Goal: Information Seeking & Learning: Learn about a topic

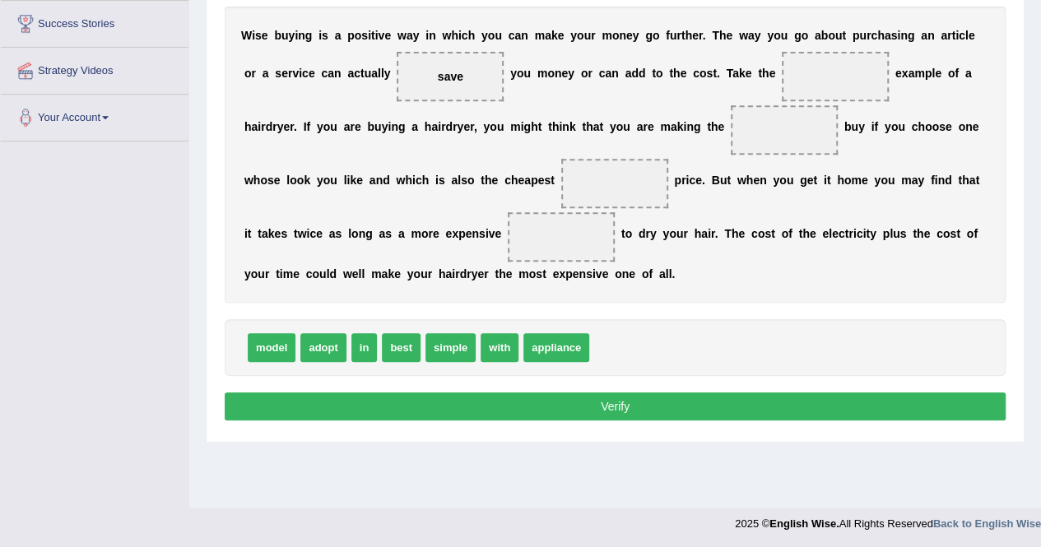
scroll to position [316, 0]
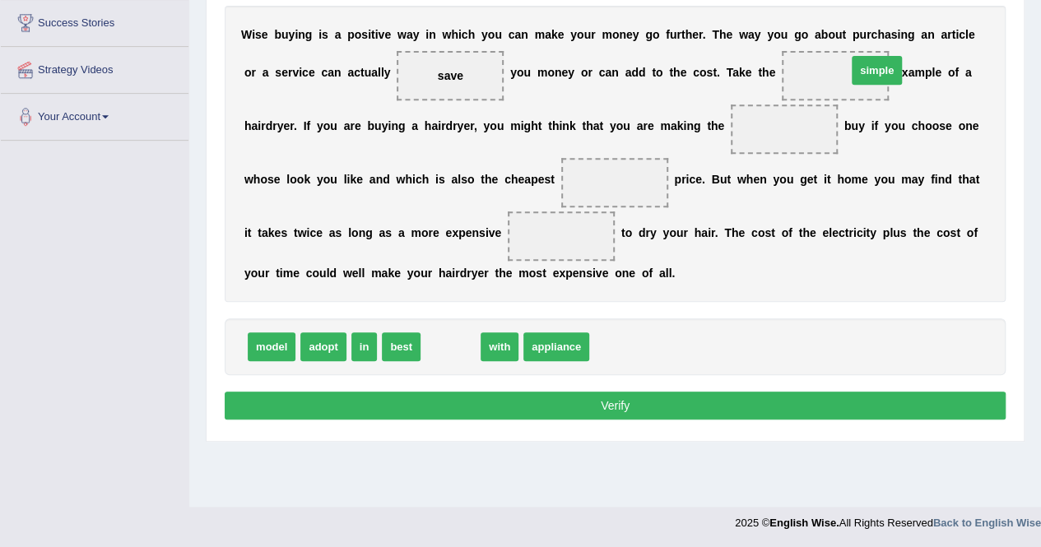
drag, startPoint x: 431, startPoint y: 345, endPoint x: 848, endPoint y: 67, distance: 500.4
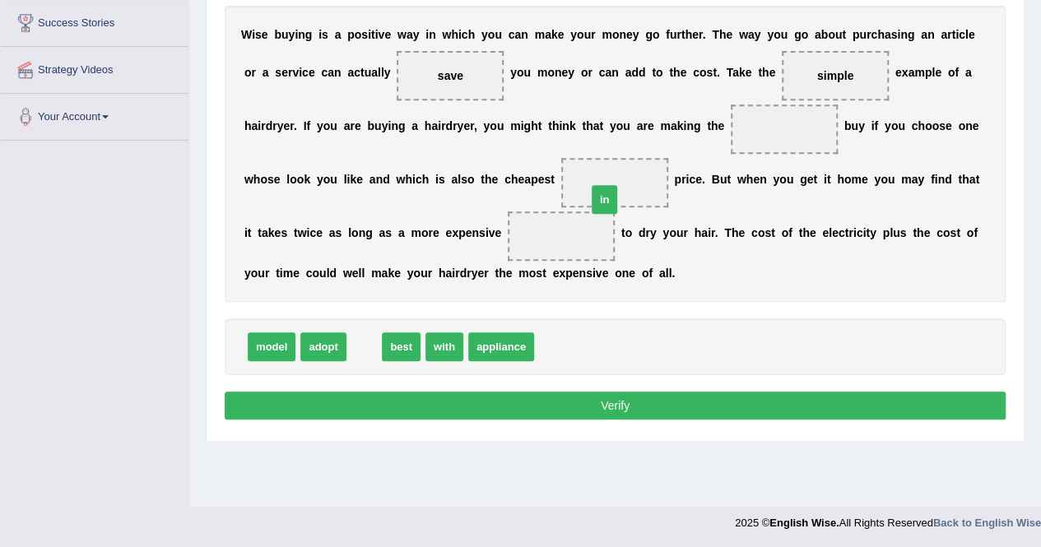
drag, startPoint x: 363, startPoint y: 346, endPoint x: 645, endPoint y: 163, distance: 336.3
click at [397, 169] on div "W i s e b u y i n g i s a p o s i t i v e w a y i n w h i c h y o u c a n m a k…" at bounding box center [615, 154] width 781 height 296
drag, startPoint x: 368, startPoint y: 342, endPoint x: 631, endPoint y: 172, distance: 313.7
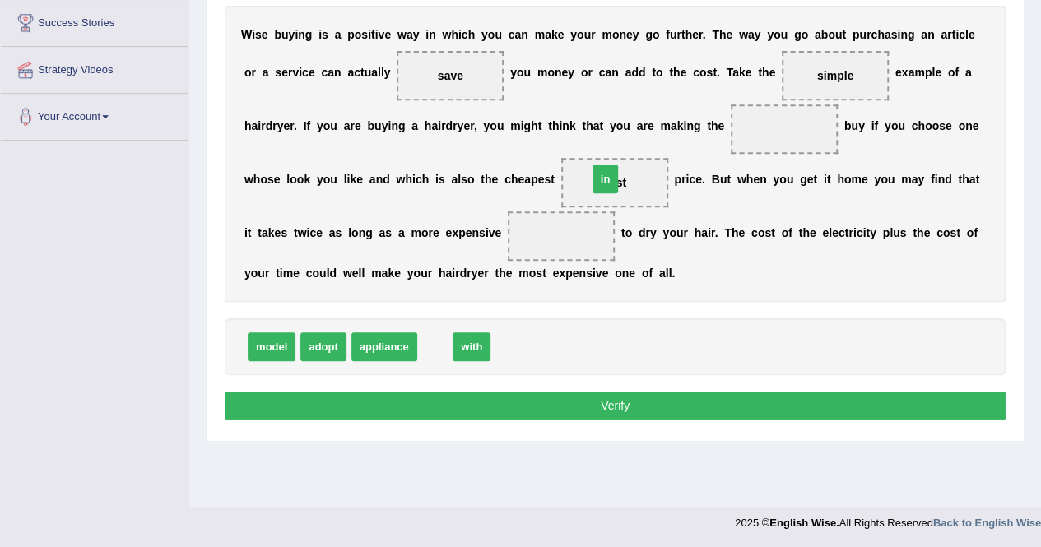
drag, startPoint x: 430, startPoint y: 345, endPoint x: 609, endPoint y: 168, distance: 252.0
drag, startPoint x: 482, startPoint y: 343, endPoint x: 817, endPoint y: 129, distance: 396.8
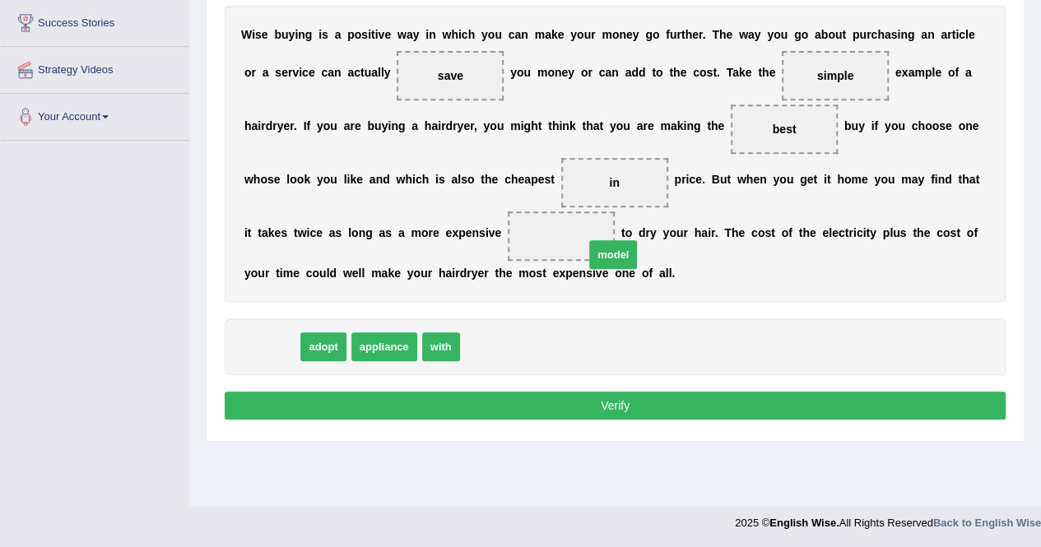
drag, startPoint x: 258, startPoint y: 350, endPoint x: 558, endPoint y: 244, distance: 318.4
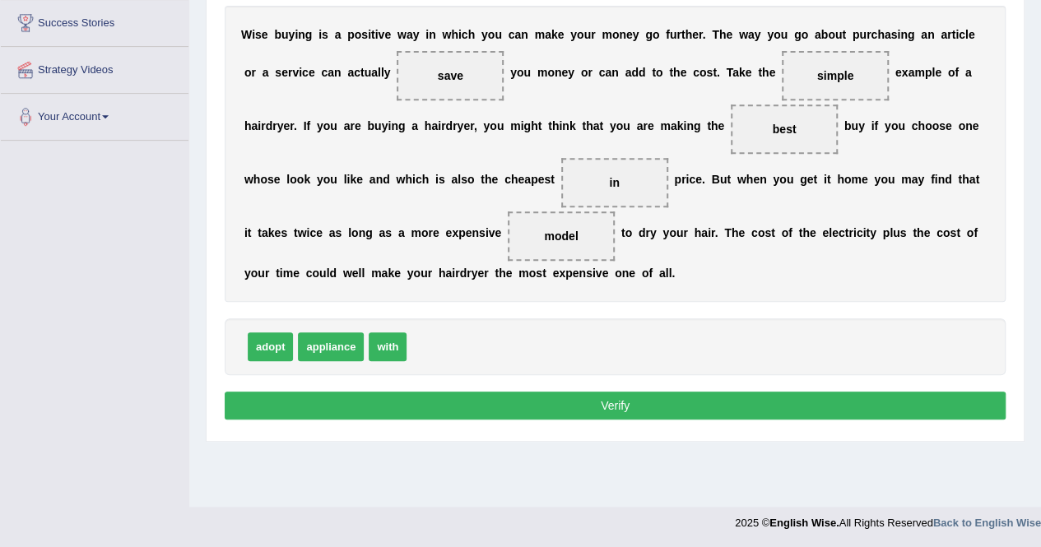
click at [578, 392] on button "Verify" at bounding box center [615, 406] width 781 height 28
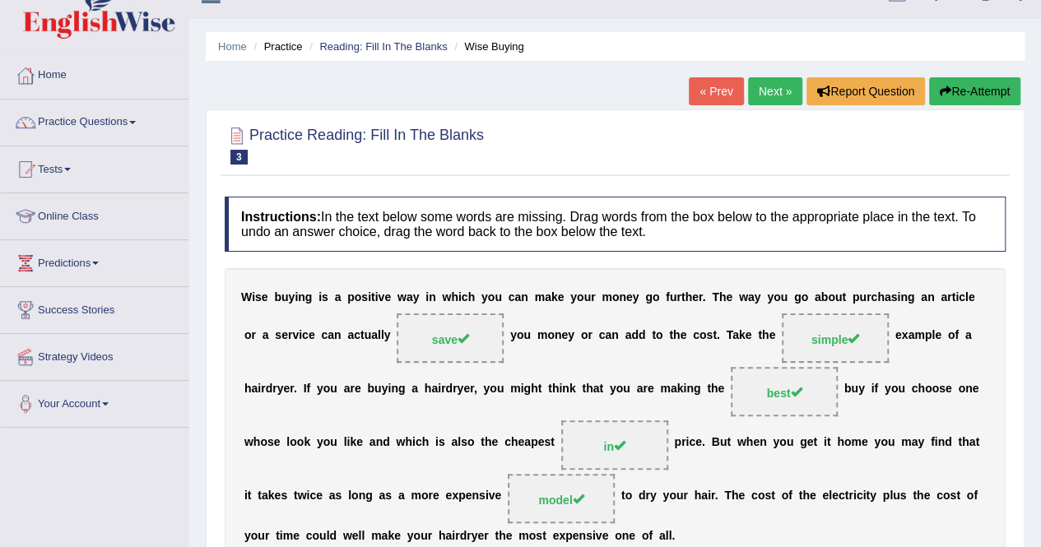
scroll to position [20, 0]
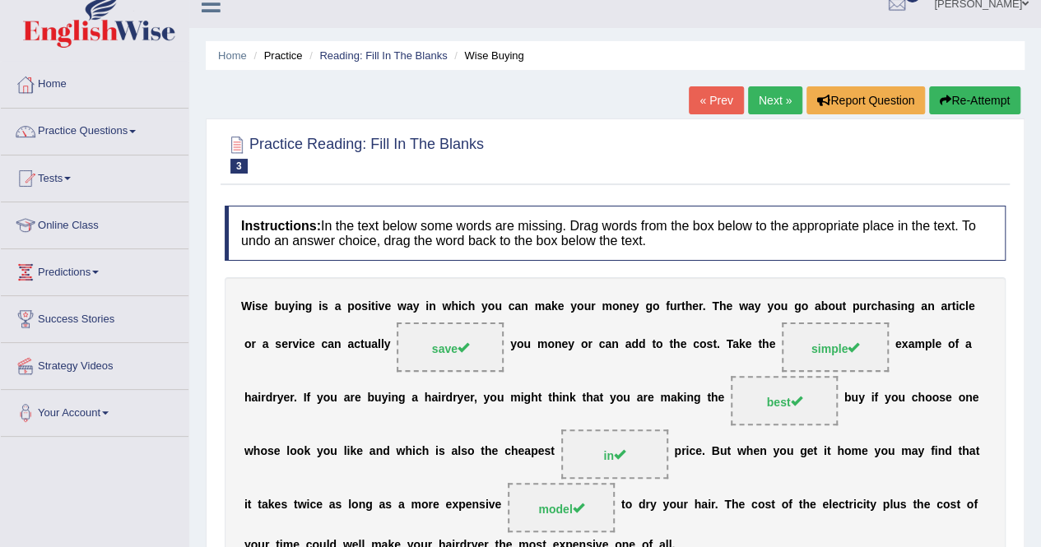
click at [770, 109] on link "Next »" at bounding box center [775, 100] width 54 height 28
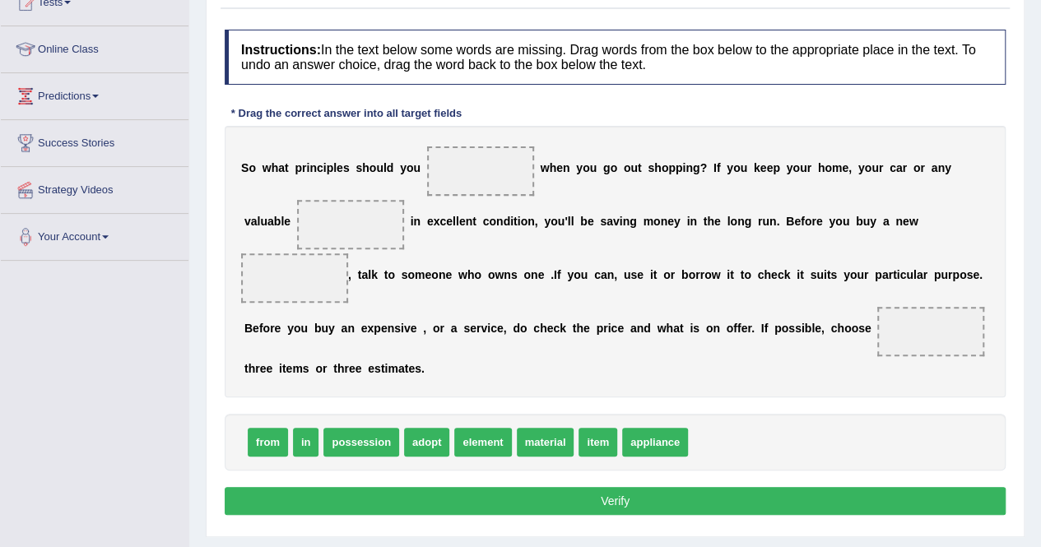
scroll to position [198, 0]
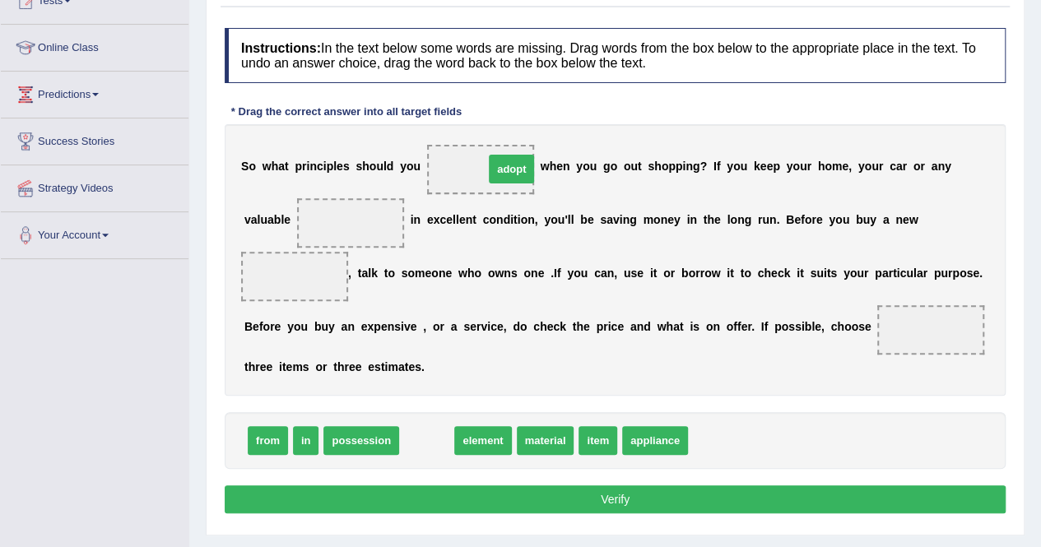
drag, startPoint x: 427, startPoint y: 442, endPoint x: 512, endPoint y: 170, distance: 285.3
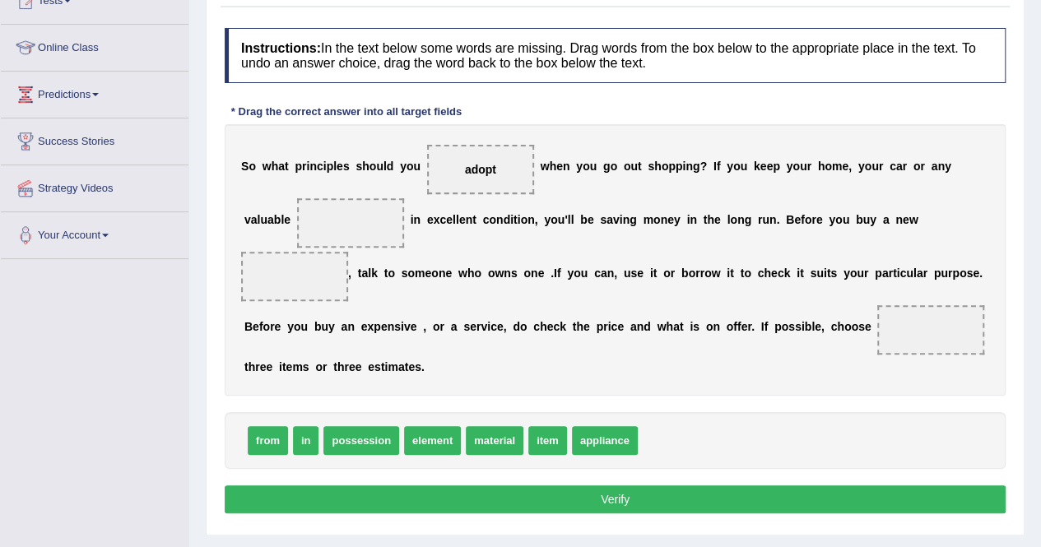
click at [714, 241] on div "S o w h a t p r i n c i p l e s s h o u l d y o u adopt w h e n y o u g o o u t…" at bounding box center [615, 260] width 781 height 272
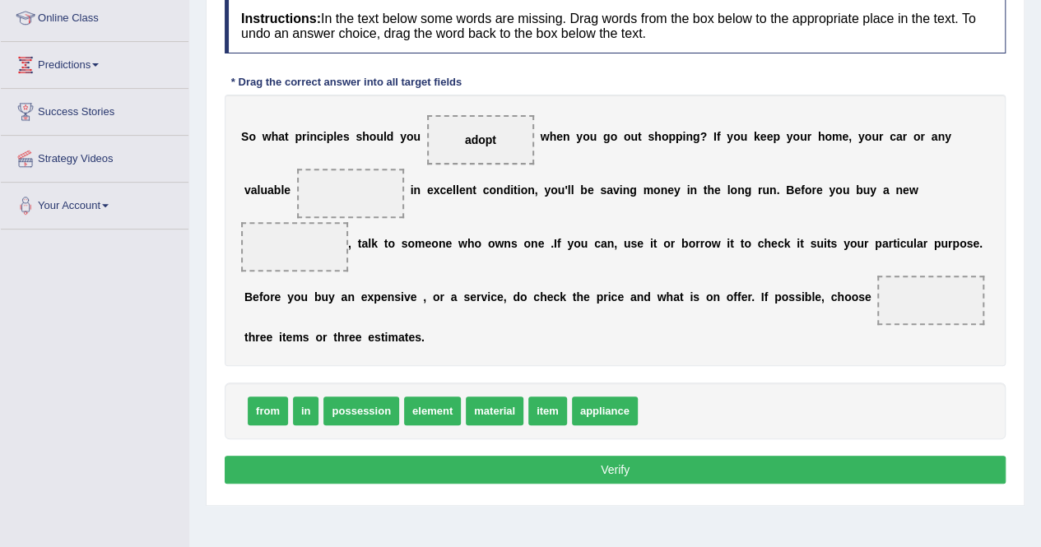
scroll to position [230, 0]
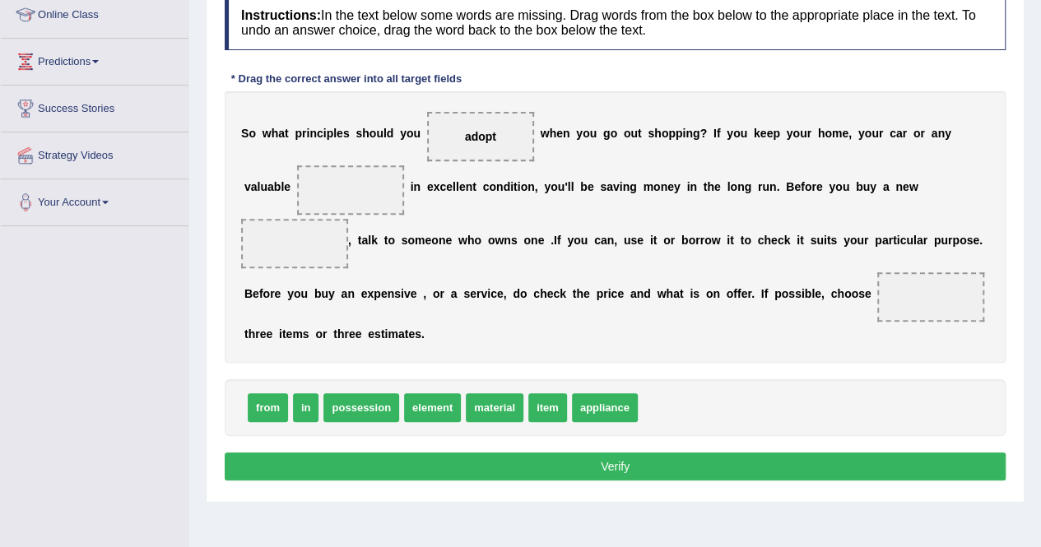
drag, startPoint x: 367, startPoint y: 407, endPoint x: 369, endPoint y: 292, distance: 115.3
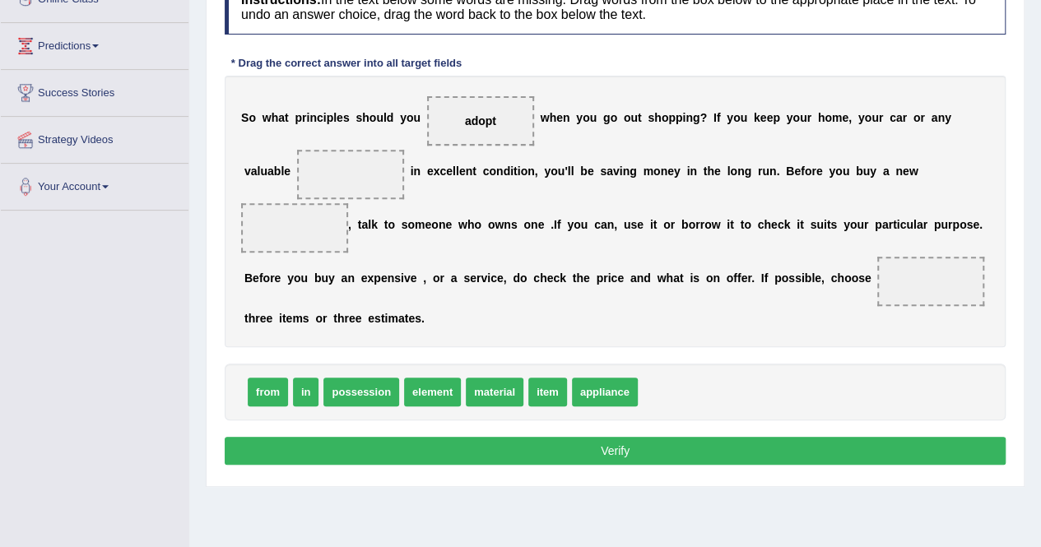
scroll to position [248, 0]
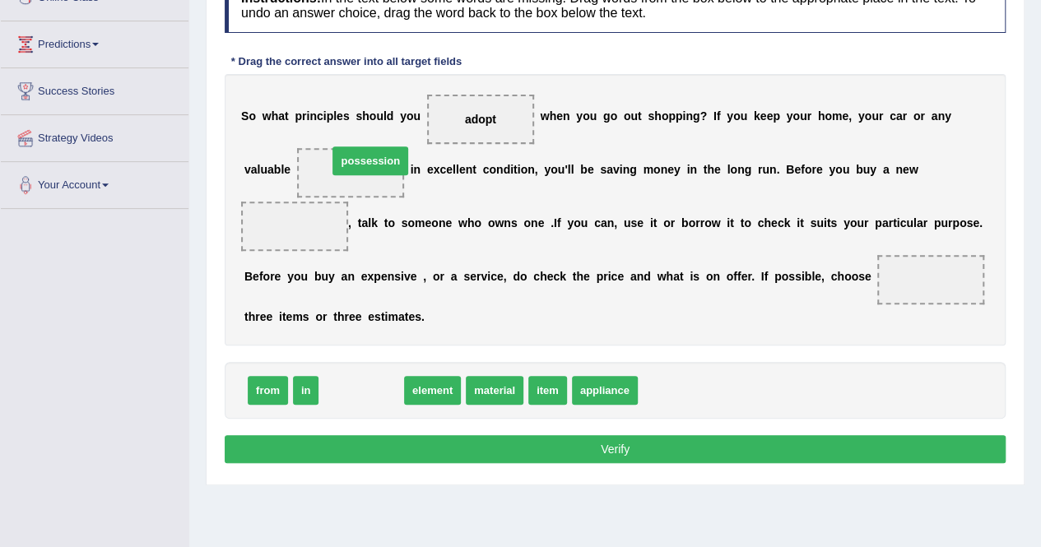
drag, startPoint x: 358, startPoint y: 399, endPoint x: 367, endPoint y: 169, distance: 230.7
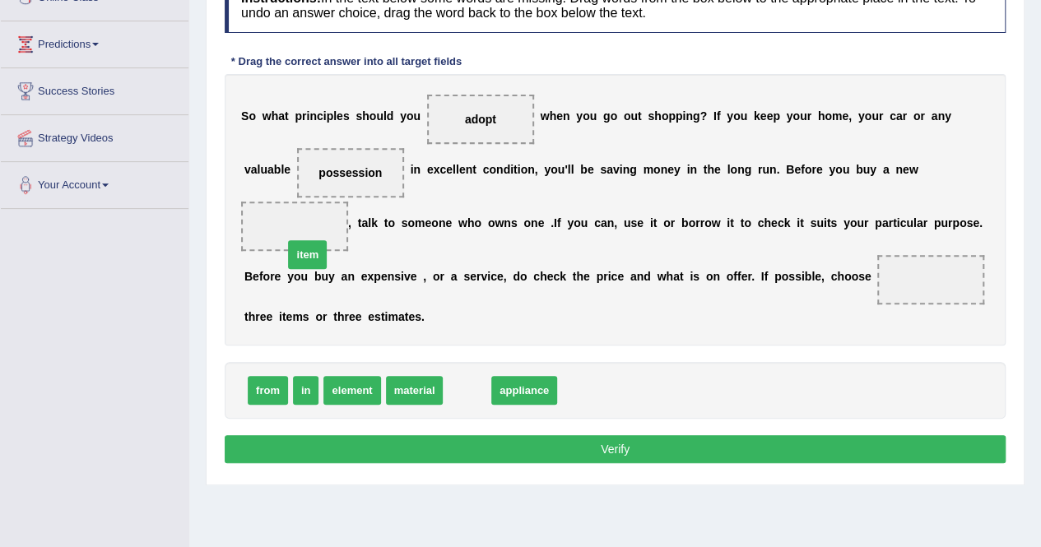
drag, startPoint x: 468, startPoint y: 388, endPoint x: 304, endPoint y: 248, distance: 215.4
click at [859, 230] on div "S o w h a t p r i n c i p l e s s h o u l d y o u adopt w h e n y o u g o o u t…" at bounding box center [615, 210] width 781 height 272
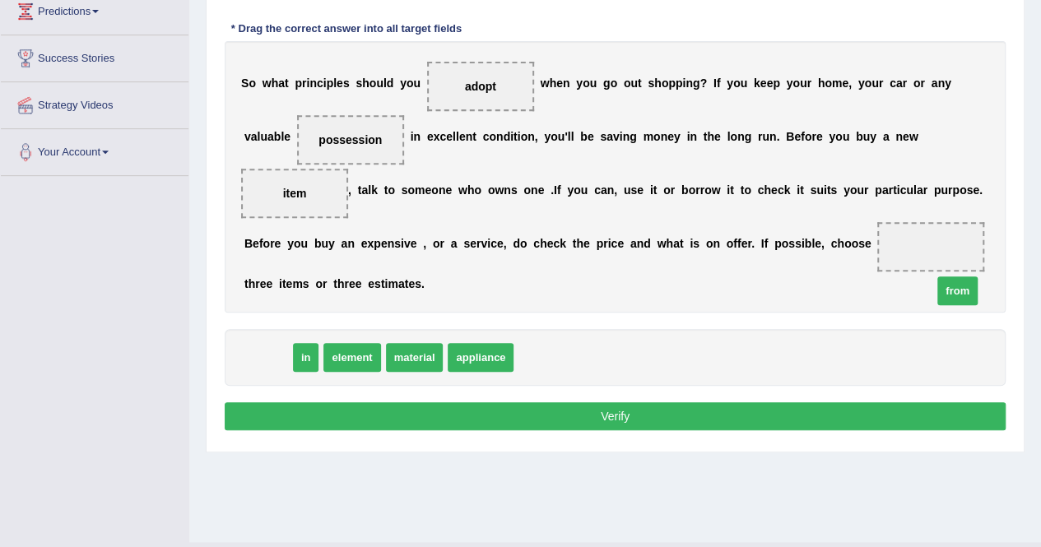
drag, startPoint x: 267, startPoint y: 356, endPoint x: 933, endPoint y: 177, distance: 690.2
click at [938, 277] on span "from" at bounding box center [958, 291] width 40 height 29
drag, startPoint x: 263, startPoint y: 353, endPoint x: 837, endPoint y: 254, distance: 582.2
click at [752, 305] on span "from" at bounding box center [732, 319] width 40 height 29
drag, startPoint x: 268, startPoint y: 356, endPoint x: 948, endPoint y: 242, distance: 690.1
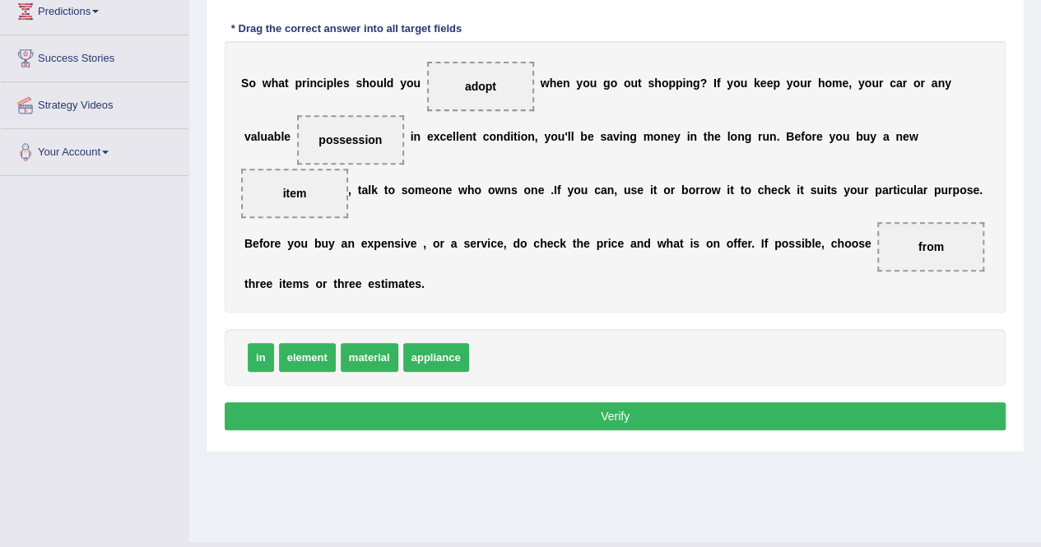
click at [614, 417] on button "Verify" at bounding box center [615, 417] width 781 height 28
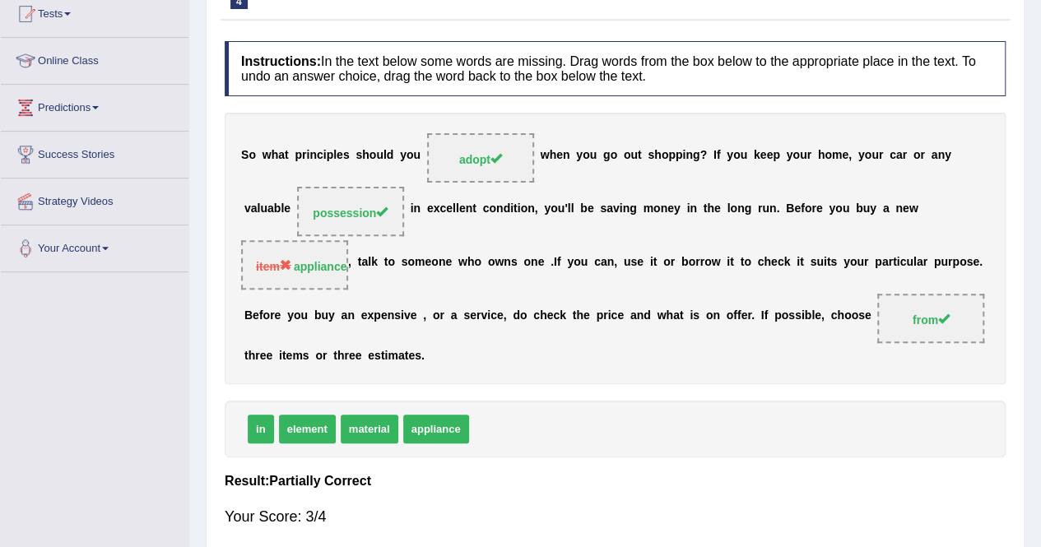
scroll to position [83, 0]
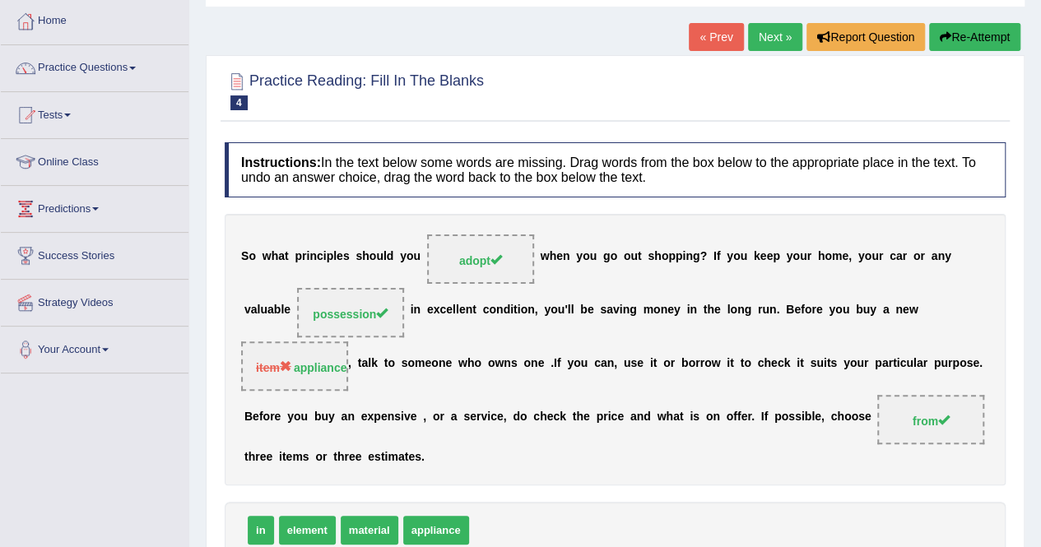
click at [769, 31] on link "Next »" at bounding box center [775, 37] width 54 height 28
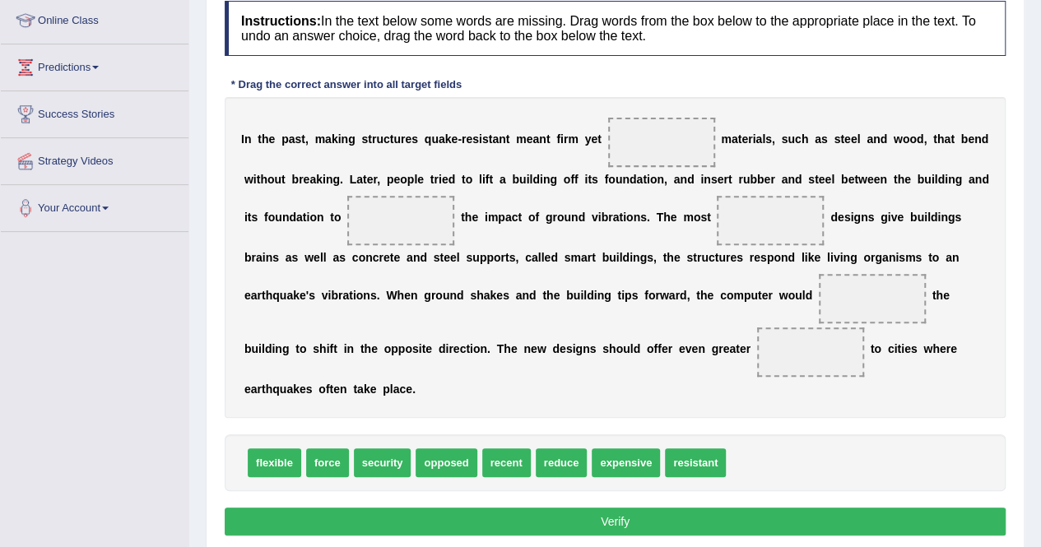
scroll to position [230, 0]
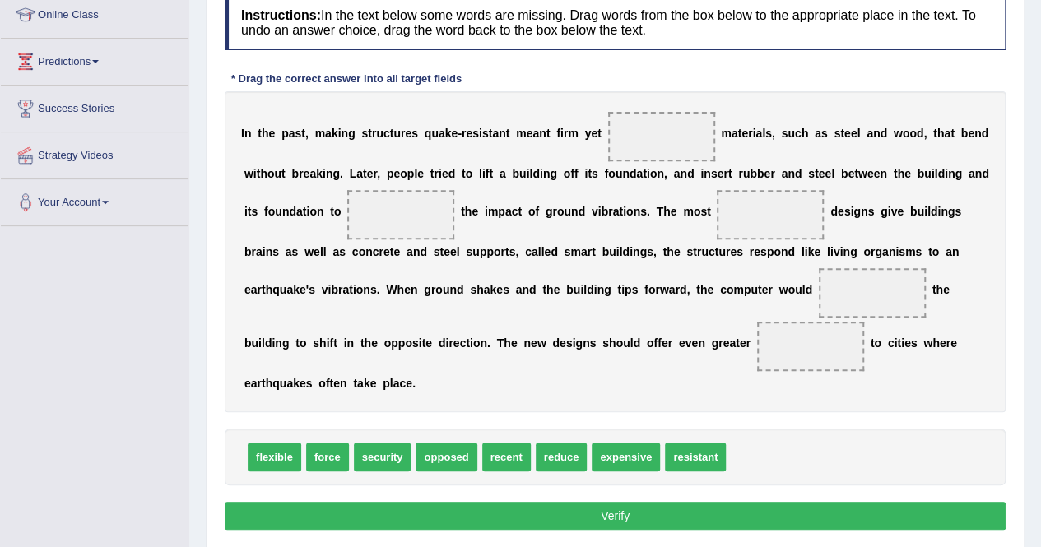
click at [561, 337] on b "e" at bounding box center [563, 343] width 7 height 13
drag, startPoint x: 693, startPoint y: 458, endPoint x: 701, endPoint y: 212, distance: 245.4
drag, startPoint x: 690, startPoint y: 460, endPoint x: 670, endPoint y: 133, distance: 328.2
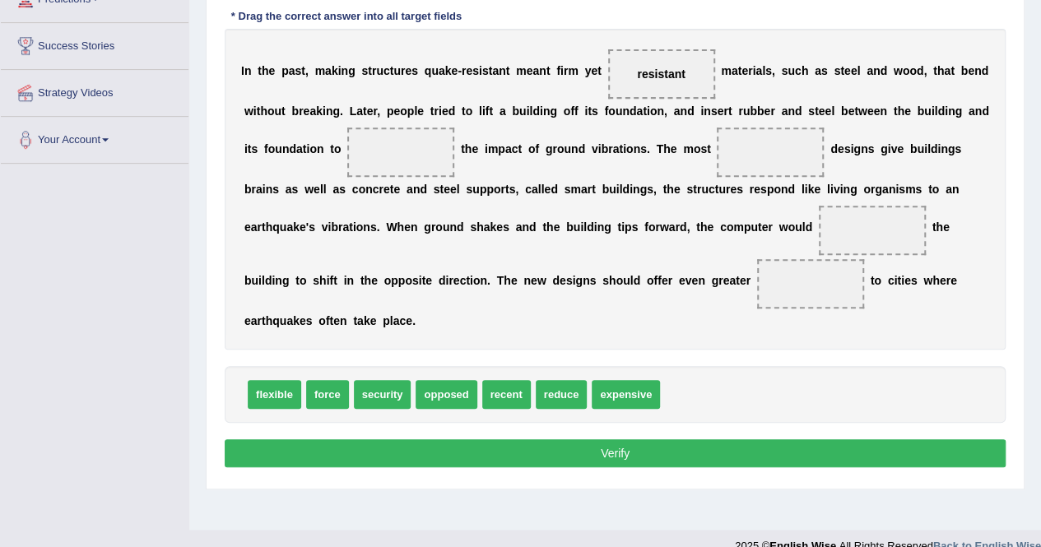
scroll to position [296, 0]
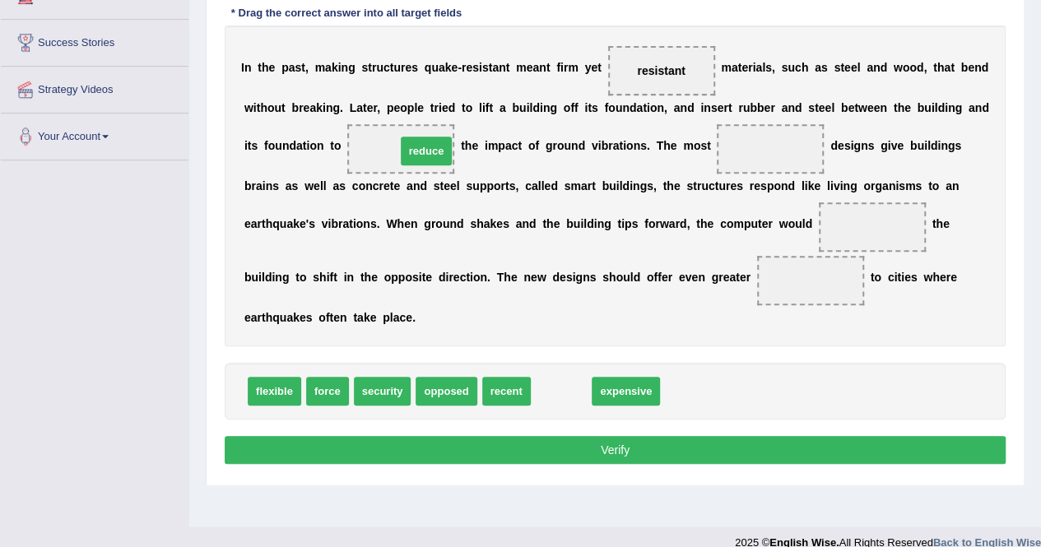
drag, startPoint x: 560, startPoint y: 393, endPoint x: 424, endPoint y: 152, distance: 276.1
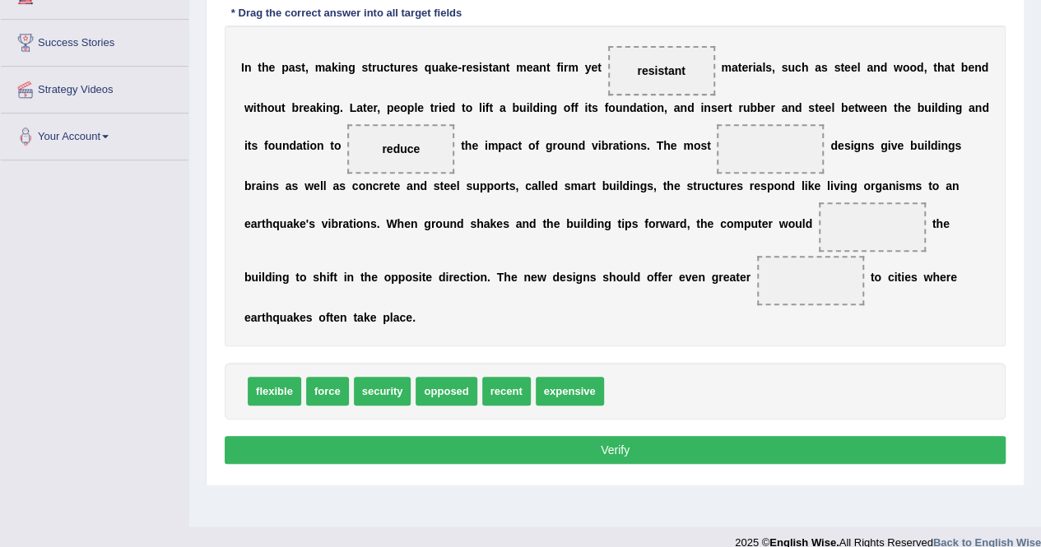
drag, startPoint x: 265, startPoint y: 396, endPoint x: 821, endPoint y: 184, distance: 595.6
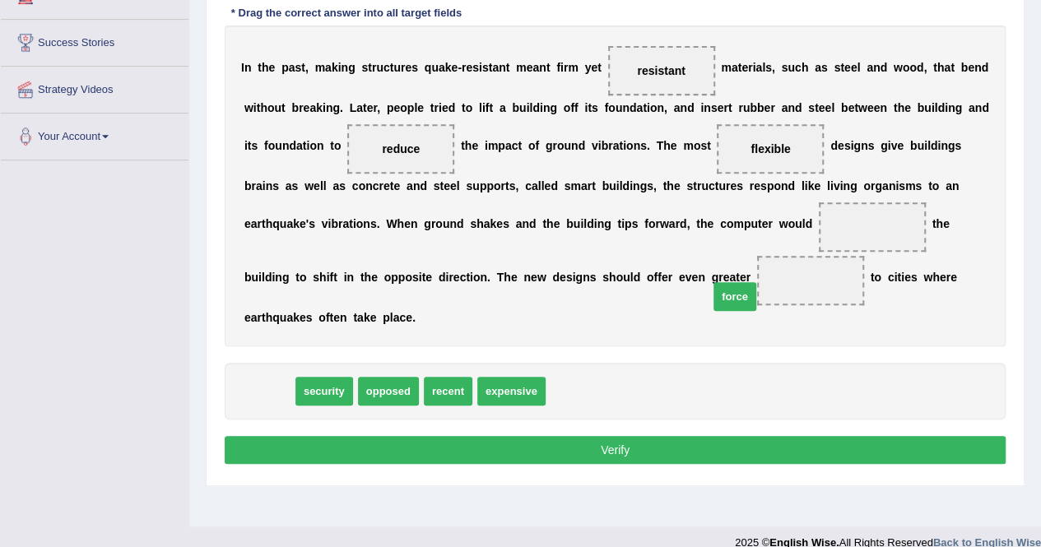
drag, startPoint x: 265, startPoint y: 392, endPoint x: 734, endPoint y: 297, distance: 478.6
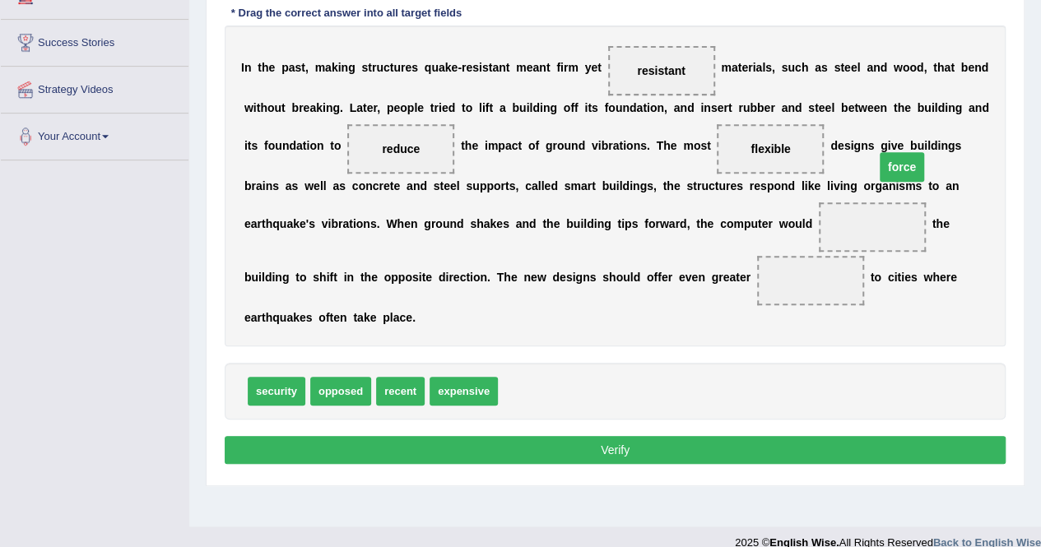
drag, startPoint x: 808, startPoint y: 282, endPoint x: 899, endPoint y: 170, distance: 144.0
click at [899, 170] on span "force" at bounding box center [902, 167] width 44 height 30
drag, startPoint x: 810, startPoint y: 284, endPoint x: 872, endPoint y: 200, distance: 104.2
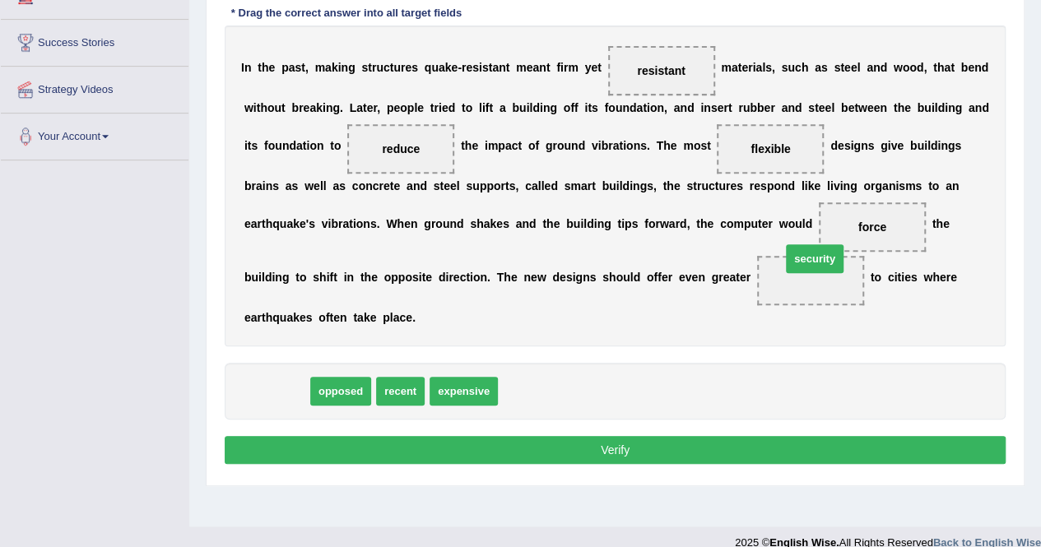
drag, startPoint x: 255, startPoint y: 392, endPoint x: 820, endPoint y: 276, distance: 576.5
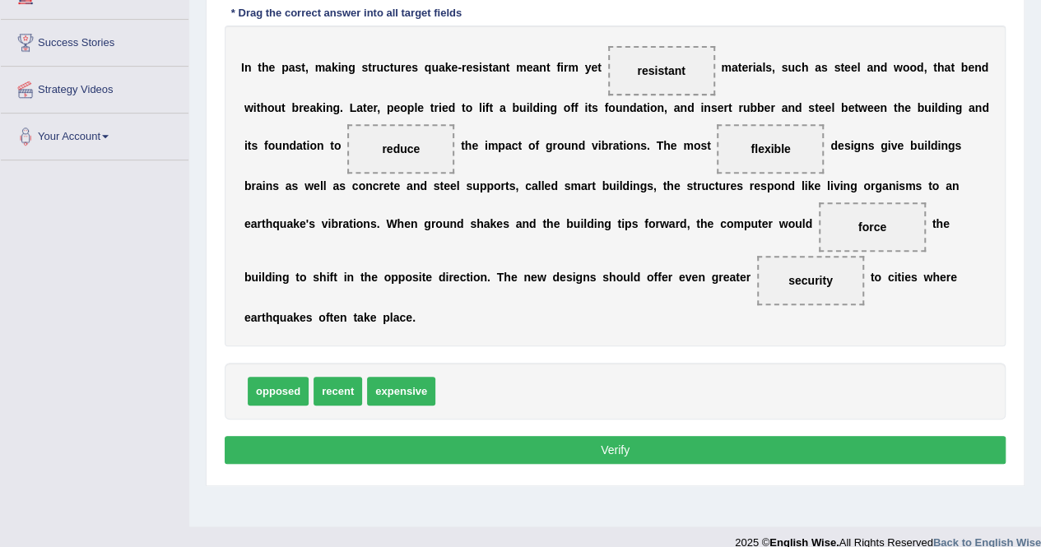
click at [671, 462] on div "Instructions: In the text below some words are missing. Drag words from the box…" at bounding box center [615, 199] width 789 height 556
click at [661, 444] on button "Verify" at bounding box center [615, 450] width 781 height 28
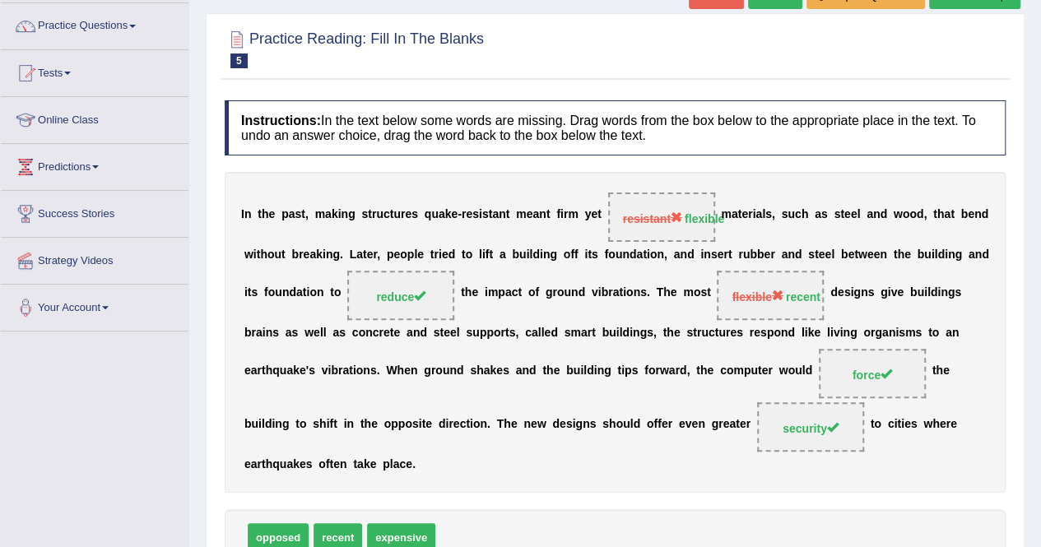
scroll to position [99, 0]
